Goal: Task Accomplishment & Management: Manage account settings

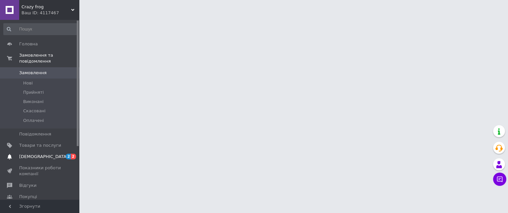
click at [33, 153] on span "[DEMOGRAPHIC_DATA]" at bounding box center [43, 156] width 49 height 6
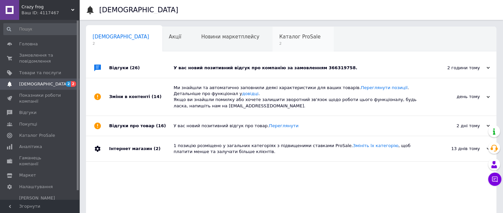
click at [279, 45] on span "2" at bounding box center [299, 43] width 41 height 5
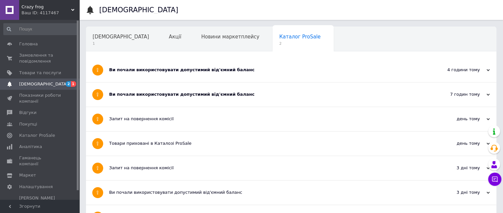
click at [53, 86] on span "[DEMOGRAPHIC_DATA]" at bounding box center [40, 84] width 42 height 6
click at [65, 81] on span "2 1" at bounding box center [70, 84] width 18 height 6
click at [33, 75] on span "Товари та послуги" at bounding box center [40, 73] width 42 height 6
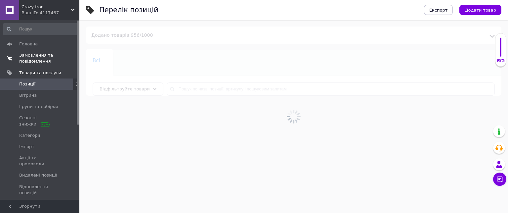
click at [37, 60] on span "Замовлення та повідомлення" at bounding box center [40, 58] width 42 height 12
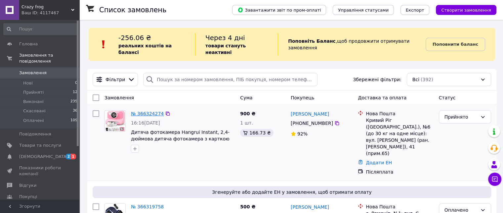
click at [143, 111] on link "№ 366324274" at bounding box center [147, 113] width 33 height 5
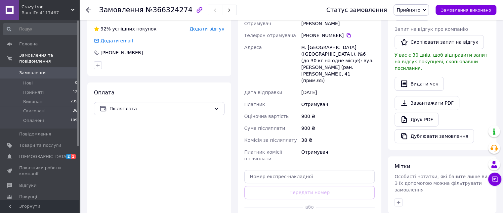
scroll to position [185, 0]
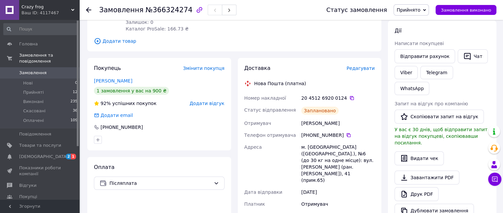
scroll to position [106, 0]
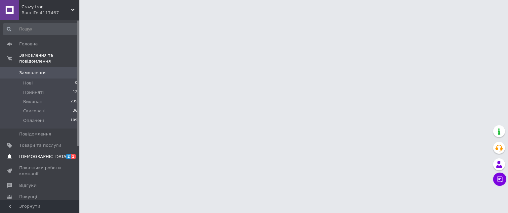
click at [58, 153] on span "[DEMOGRAPHIC_DATA]" at bounding box center [40, 156] width 42 height 6
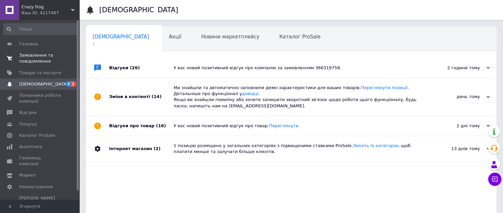
click at [48, 61] on span "Замовлення та повідомлення" at bounding box center [40, 58] width 42 height 12
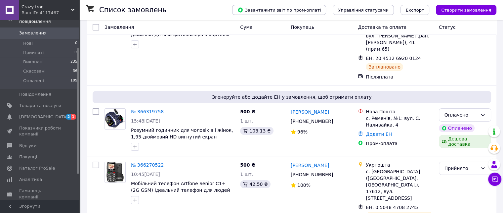
scroll to position [106, 0]
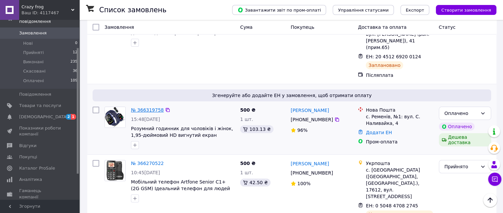
click at [146, 107] on link "№ 366319758" at bounding box center [147, 109] width 33 height 5
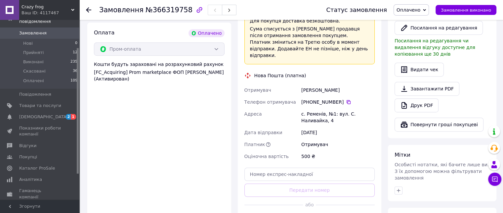
scroll to position [397, 0]
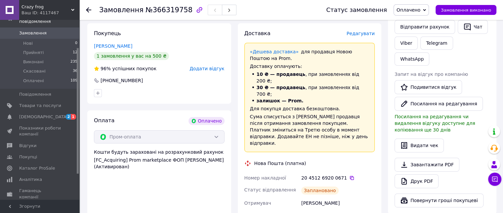
scroll to position [304, 0]
